Goal: Navigation & Orientation: Find specific page/section

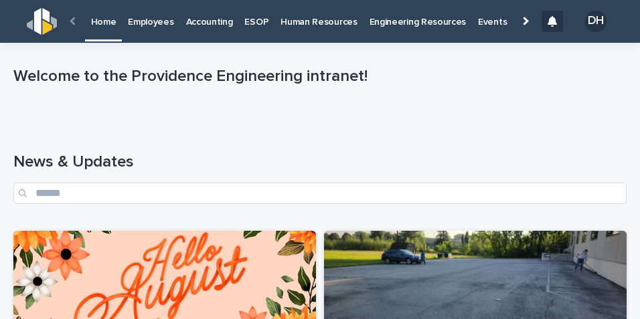
click at [155, 20] on p "Employees" at bounding box center [151, 14] width 46 height 28
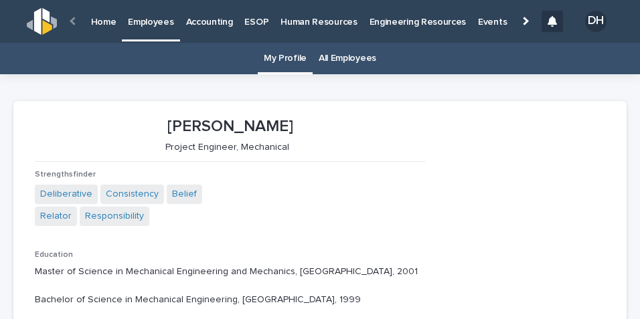
click at [343, 60] on link "All Employees" at bounding box center [348, 58] width 58 height 31
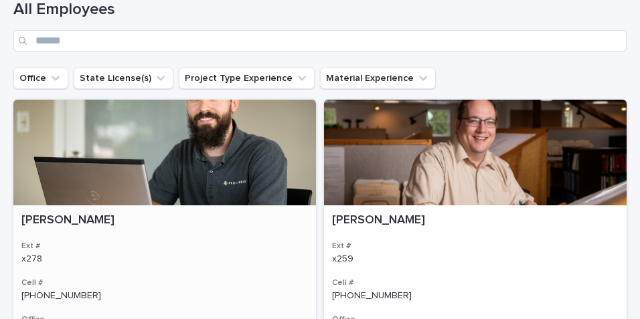
scroll to position [100, 0]
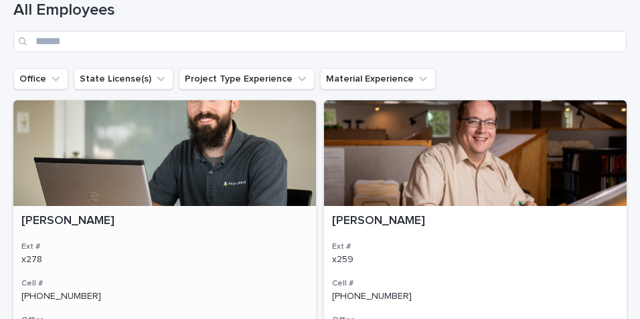
click at [215, 160] on div at bounding box center [164, 153] width 303 height 106
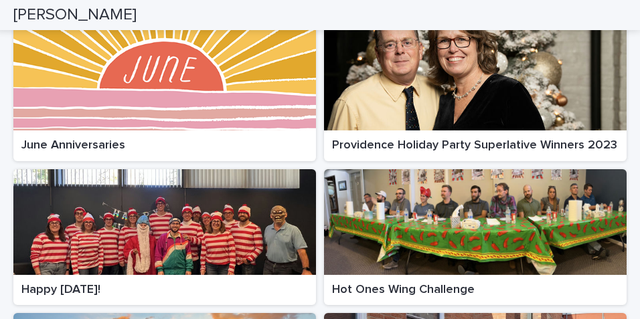
scroll to position [1439, 0]
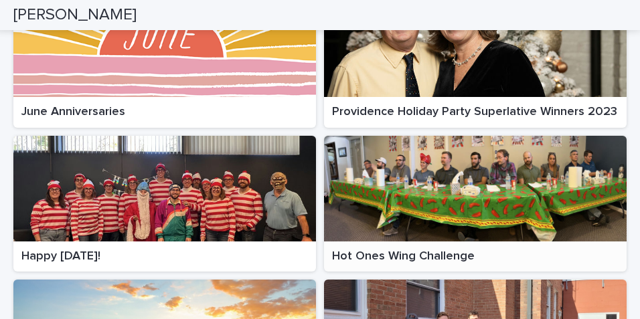
click at [486, 163] on div at bounding box center [475, 189] width 303 height 106
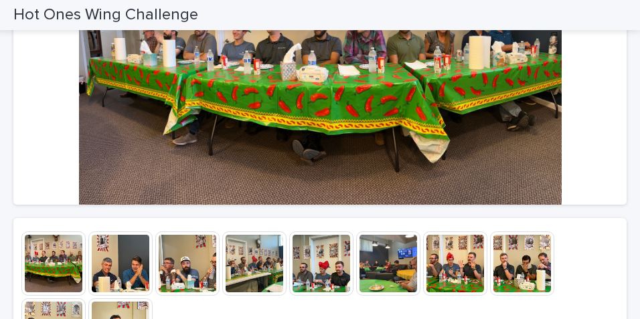
scroll to position [167, 0]
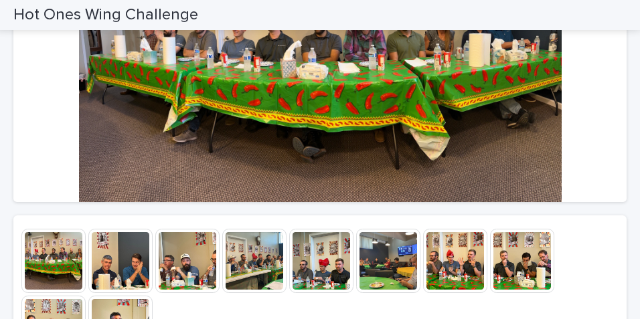
click at [118, 272] on img at bounding box center [120, 261] width 64 height 64
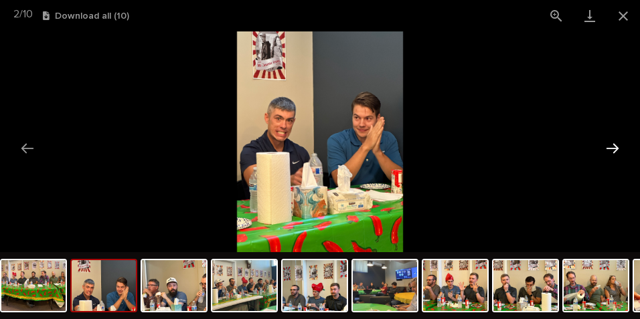
click at [610, 147] on button "Next slide" at bounding box center [612, 148] width 28 height 26
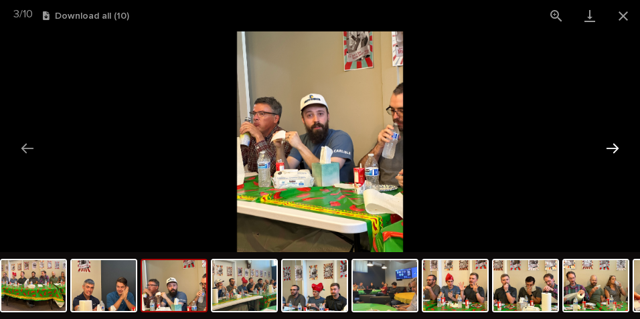
click at [610, 147] on button "Next slide" at bounding box center [612, 148] width 28 height 26
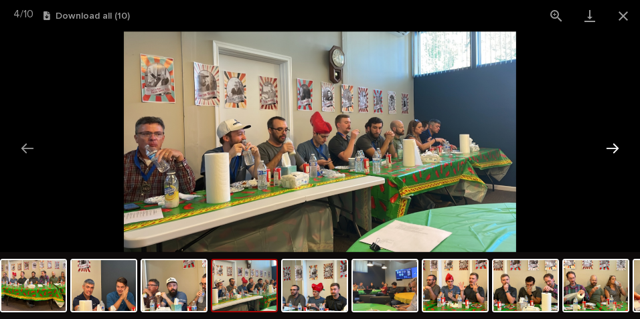
click at [610, 147] on button "Next slide" at bounding box center [612, 148] width 28 height 26
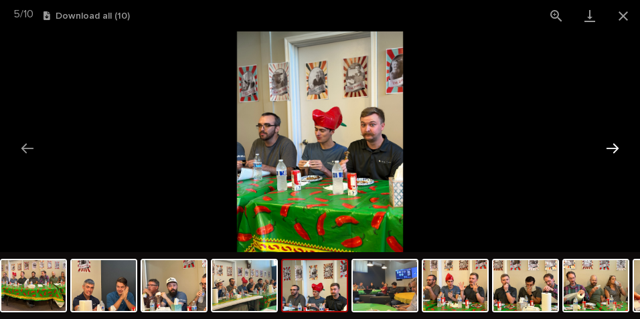
click at [610, 147] on button "Next slide" at bounding box center [612, 148] width 28 height 26
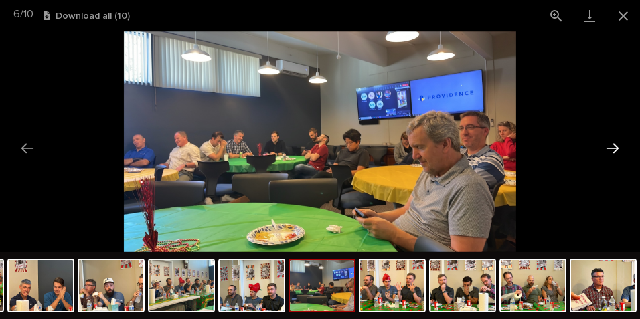
click at [612, 149] on button "Next slide" at bounding box center [612, 148] width 28 height 26
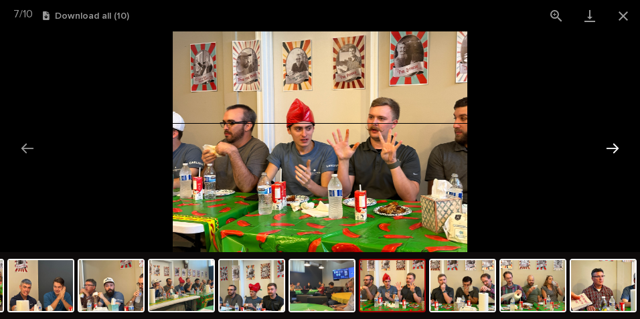
click at [612, 149] on button "Next slide" at bounding box center [612, 148] width 28 height 26
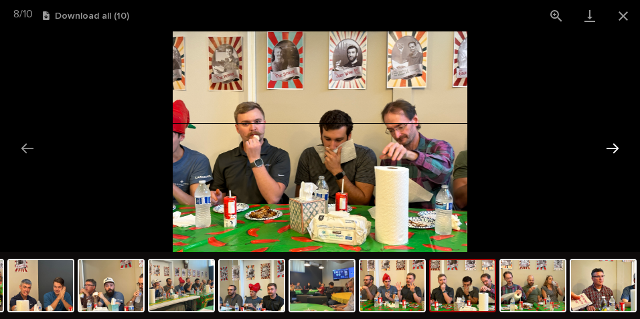
click at [612, 149] on button "Next slide" at bounding box center [612, 148] width 28 height 26
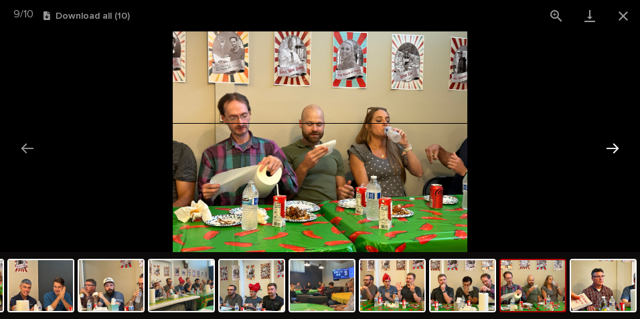
click at [612, 149] on button "Next slide" at bounding box center [612, 148] width 28 height 26
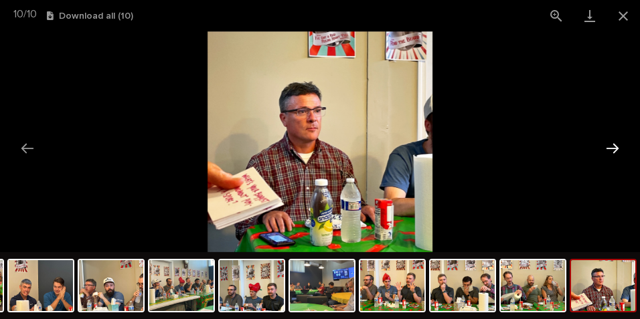
click at [612, 149] on button "Next slide" at bounding box center [612, 148] width 28 height 26
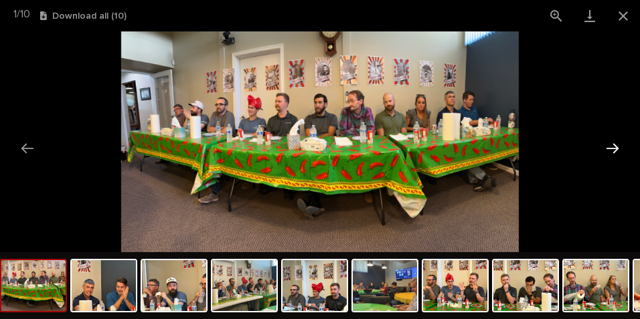
click at [612, 149] on button "Next slide" at bounding box center [612, 148] width 28 height 26
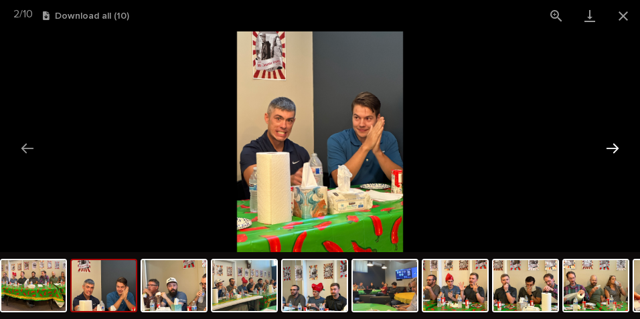
click at [612, 149] on button "Next slide" at bounding box center [612, 148] width 28 height 26
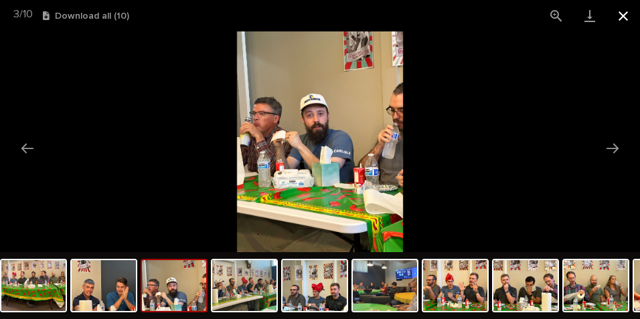
click at [623, 17] on button "Close gallery" at bounding box center [622, 15] width 33 height 31
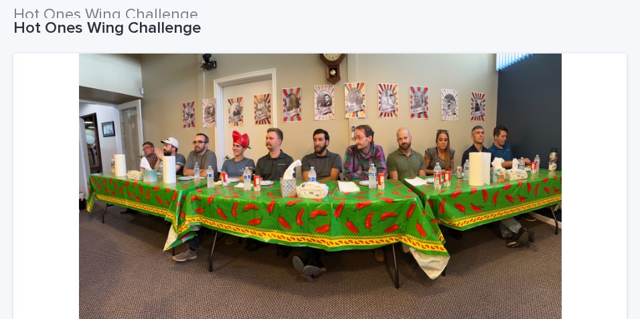
scroll to position [0, 0]
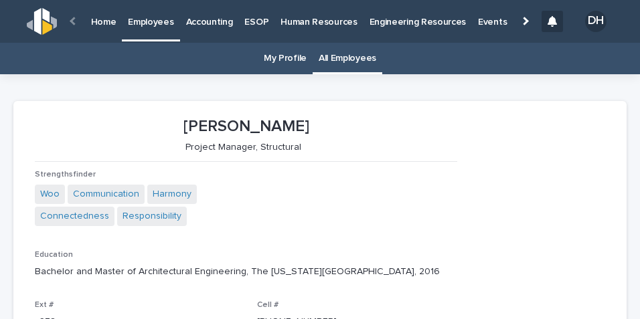
click at [205, 23] on p "Accounting" at bounding box center [209, 14] width 47 height 28
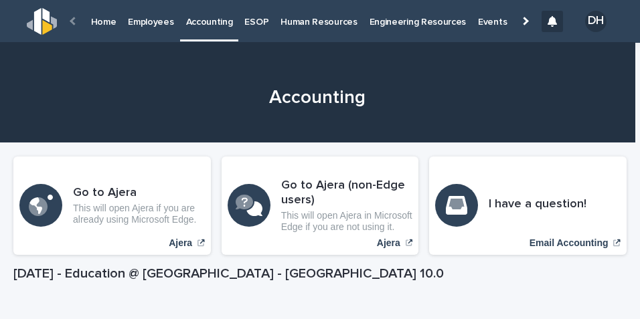
click at [257, 21] on p "ESOP" at bounding box center [256, 14] width 24 height 28
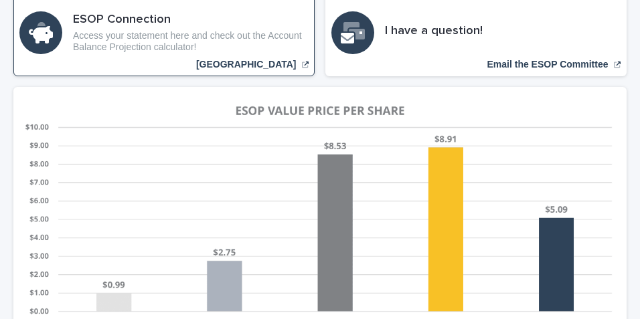
scroll to position [301, 0]
